Goal: Check status: Check status

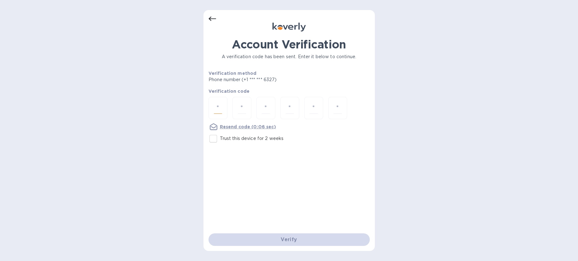
click at [219, 106] on input "number" at bounding box center [218, 108] width 8 height 12
type input "5"
type input "8"
type input "4"
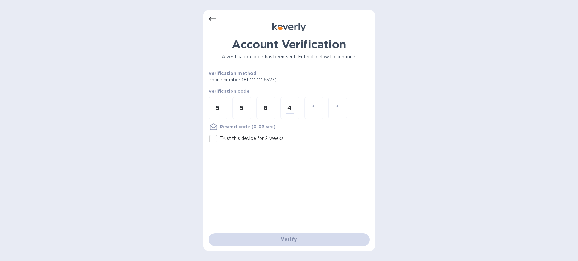
type input "8"
type input "4"
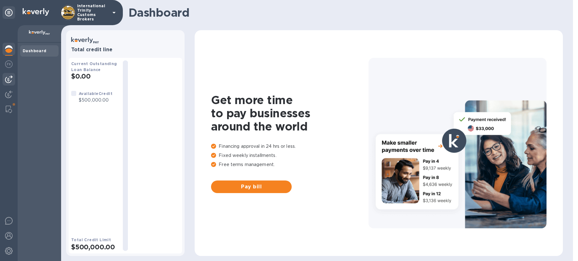
click at [9, 80] on img at bounding box center [9, 80] width 8 height 8
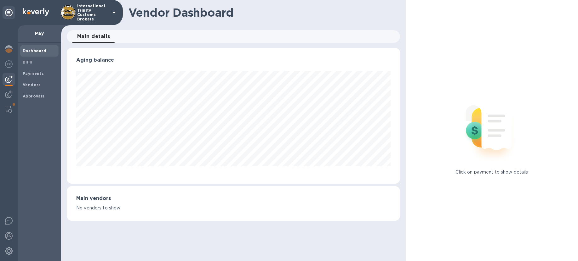
scroll to position [136, 333]
click at [33, 60] on span "Bills" at bounding box center [39, 62] width 33 height 6
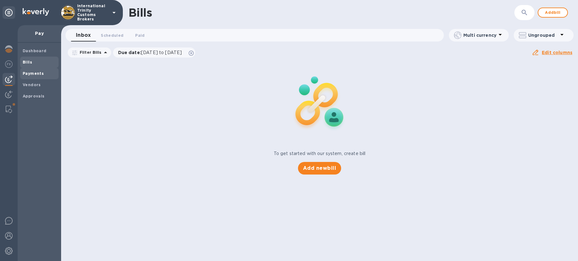
click at [32, 73] on b "Payments" at bounding box center [33, 73] width 21 height 5
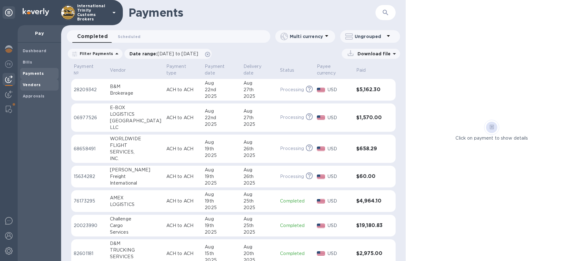
click at [34, 84] on b "Vendors" at bounding box center [32, 85] width 18 height 5
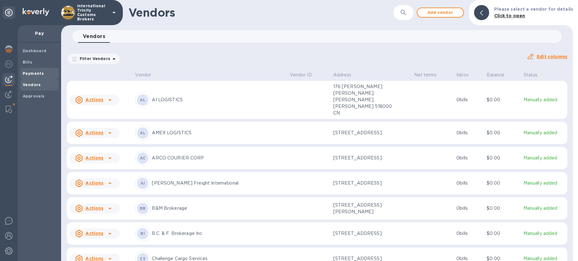
click at [33, 74] on b "Payments" at bounding box center [33, 73] width 21 height 5
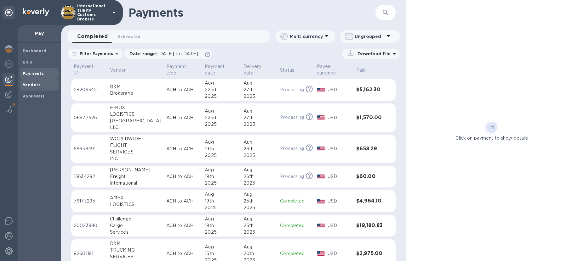
click at [30, 83] on b "Vendors" at bounding box center [32, 85] width 18 height 5
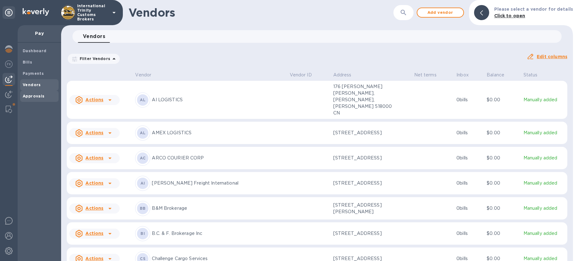
click at [30, 92] on div "Approvals" at bounding box center [39, 96] width 38 height 11
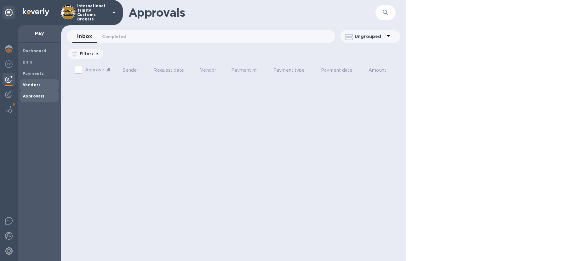
click at [29, 88] on div "Vendors" at bounding box center [39, 84] width 38 height 11
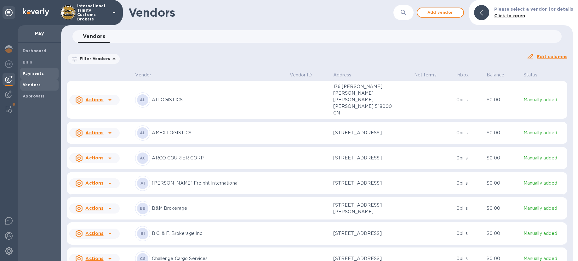
click at [39, 68] on div "Payments" at bounding box center [39, 73] width 38 height 11
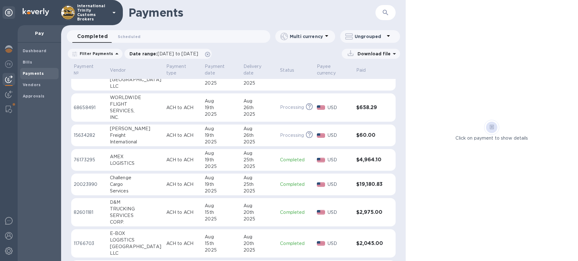
scroll to position [70, 0]
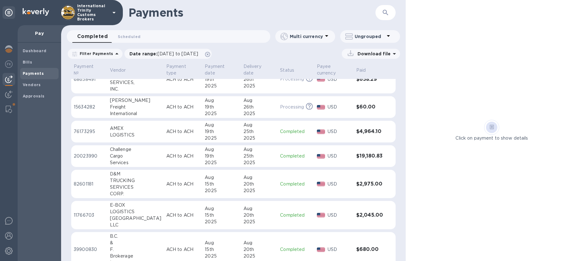
click at [294, 157] on p "Completed" at bounding box center [296, 156] width 32 height 7
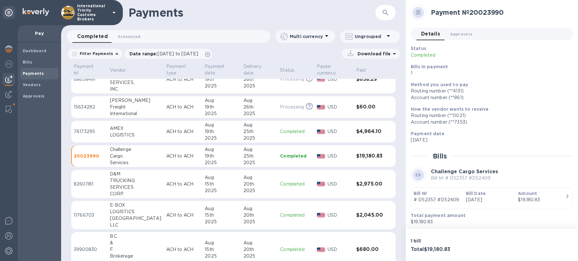
click at [294, 153] on p "Completed" at bounding box center [296, 156] width 32 height 6
click at [100, 160] on td "20023990" at bounding box center [89, 157] width 36 height 22
click at [84, 156] on p "20023990" at bounding box center [89, 156] width 31 height 6
click at [83, 158] on p "20023990" at bounding box center [89, 156] width 31 height 6
click at [372, 159] on h3 "$19,180.83" at bounding box center [369, 156] width 27 height 6
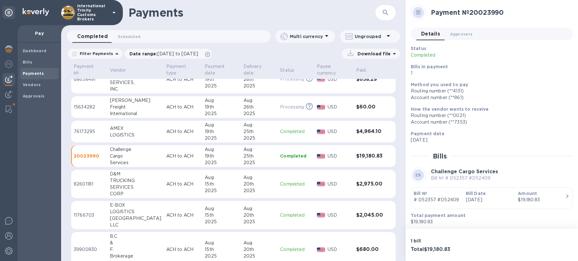
scroll to position [1, 0]
click at [531, 192] on b "Amount" at bounding box center [527, 192] width 19 height 5
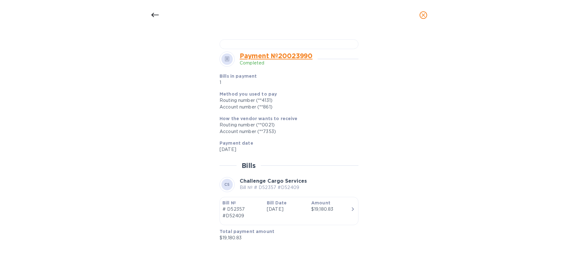
scroll to position [0, 0]
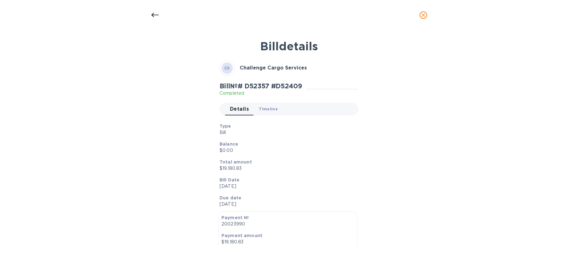
click at [261, 110] on span "Timeline 0" at bounding box center [268, 109] width 19 height 7
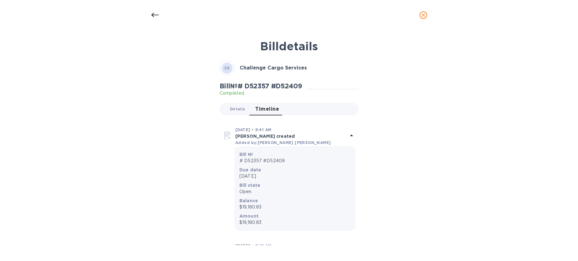
click at [232, 109] on span "Details 0" at bounding box center [237, 109] width 15 height 7
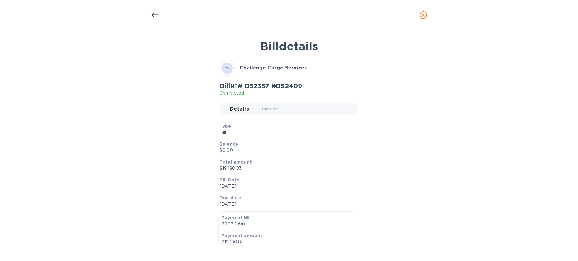
click at [152, 14] on icon at bounding box center [155, 15] width 8 height 4
